Goal: Task Accomplishment & Management: Manage account settings

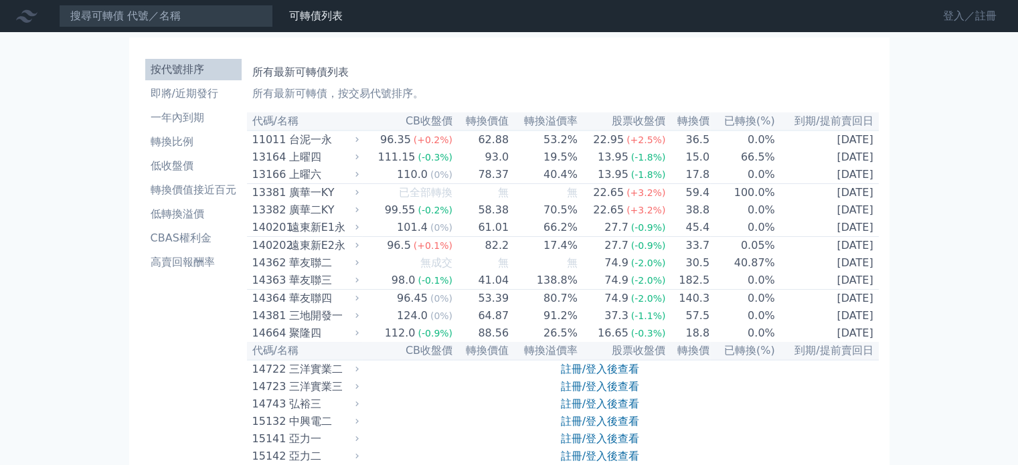
click at [964, 15] on link "登入／註冊" at bounding box center [970, 15] width 75 height 21
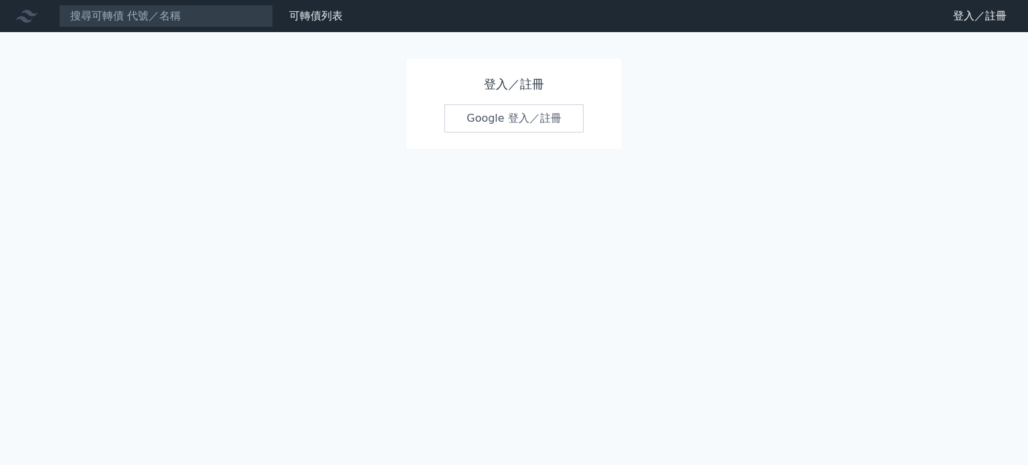
click at [558, 116] on link "Google 登入／註冊" at bounding box center [513, 118] width 139 height 28
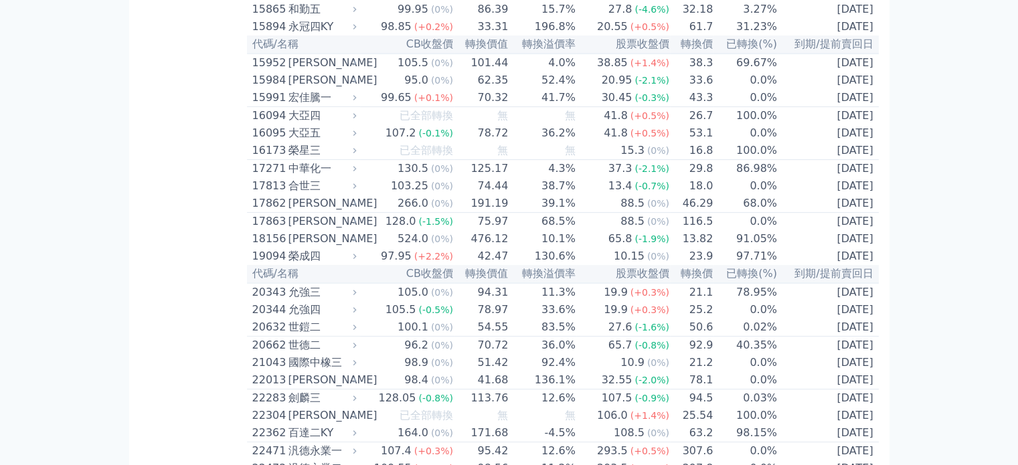
scroll to position [536, 0]
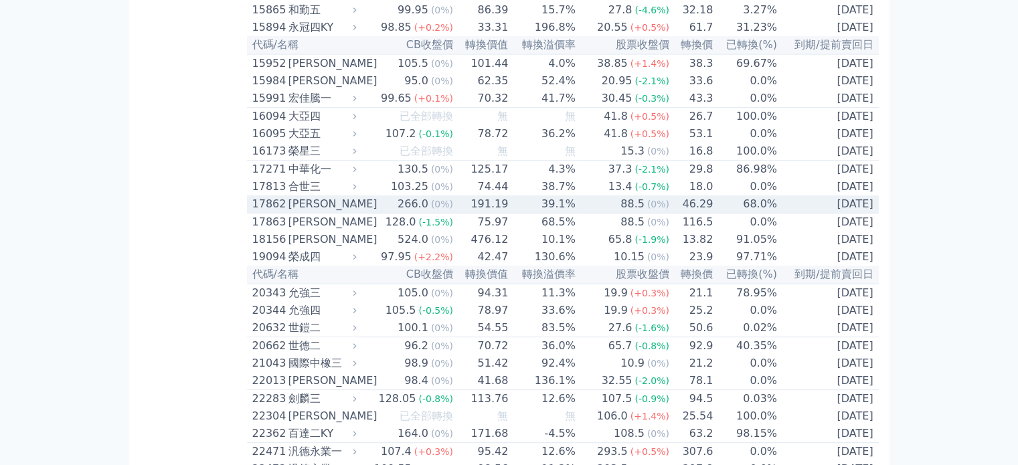
click at [739, 214] on td "68.0%" at bounding box center [746, 204] width 64 height 18
